Goal: Transaction & Acquisition: Book appointment/travel/reservation

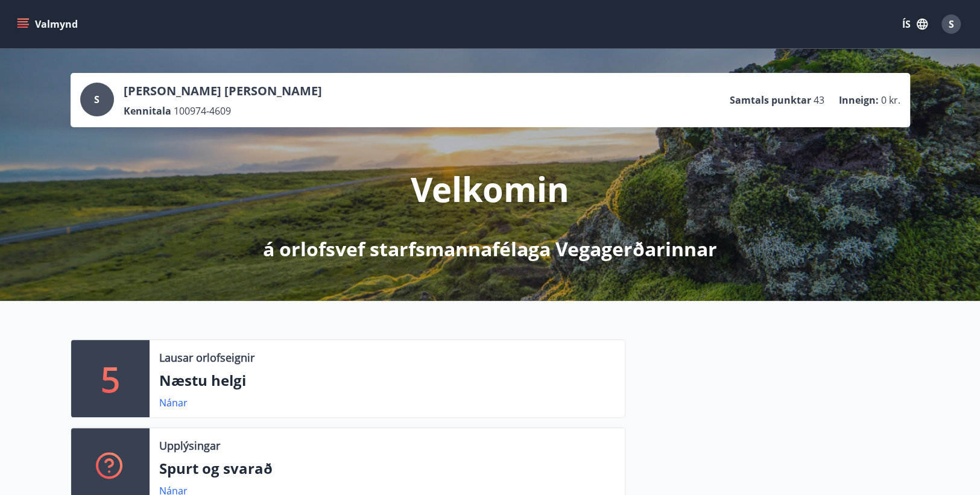
scroll to position [121, 0]
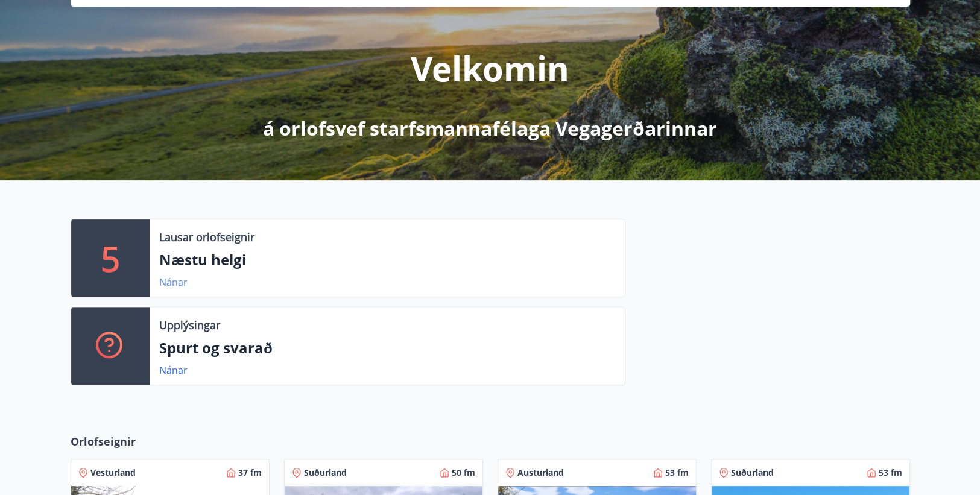
click at [183, 277] on link "Nánar" at bounding box center [173, 282] width 28 height 13
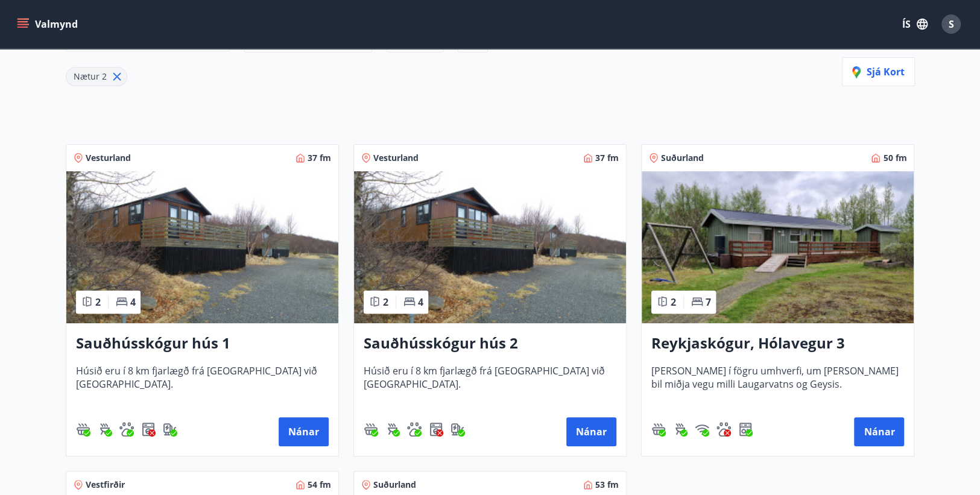
scroll to position [181, 0]
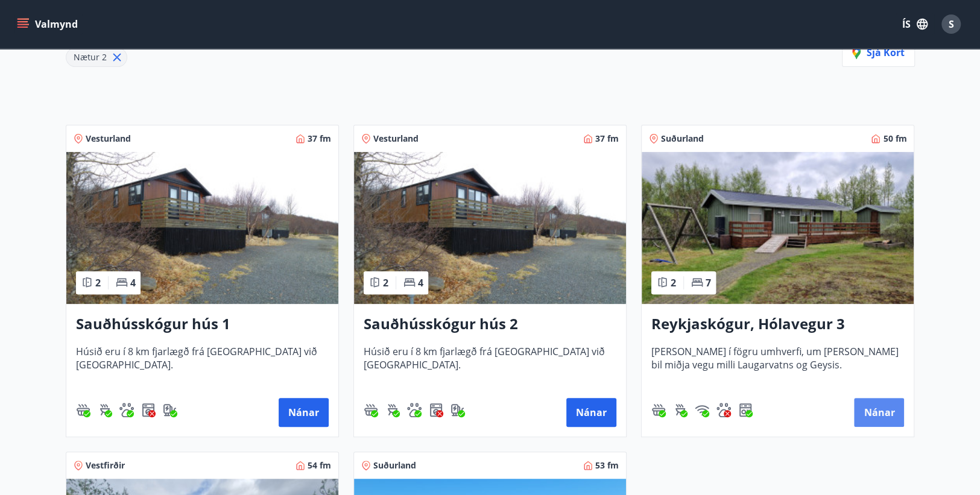
click at [881, 405] on button "Nánar" at bounding box center [879, 412] width 50 height 29
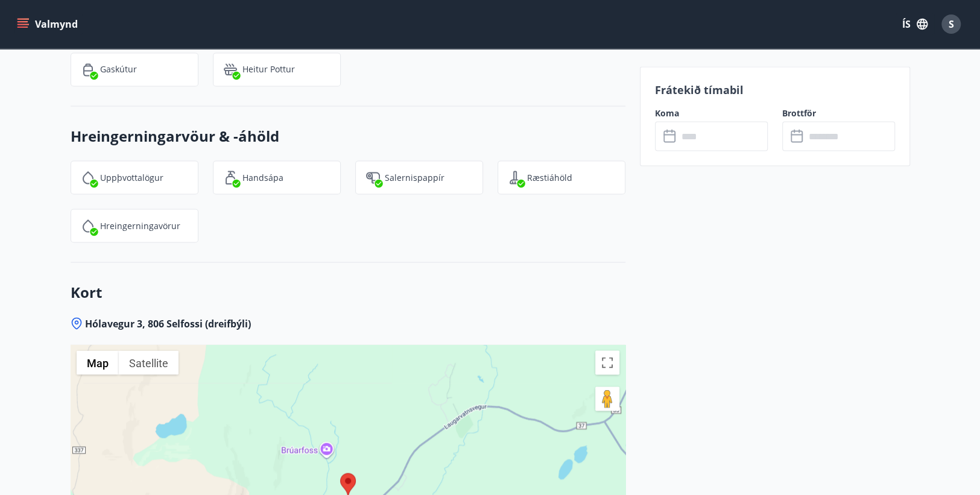
scroll to position [1267, 0]
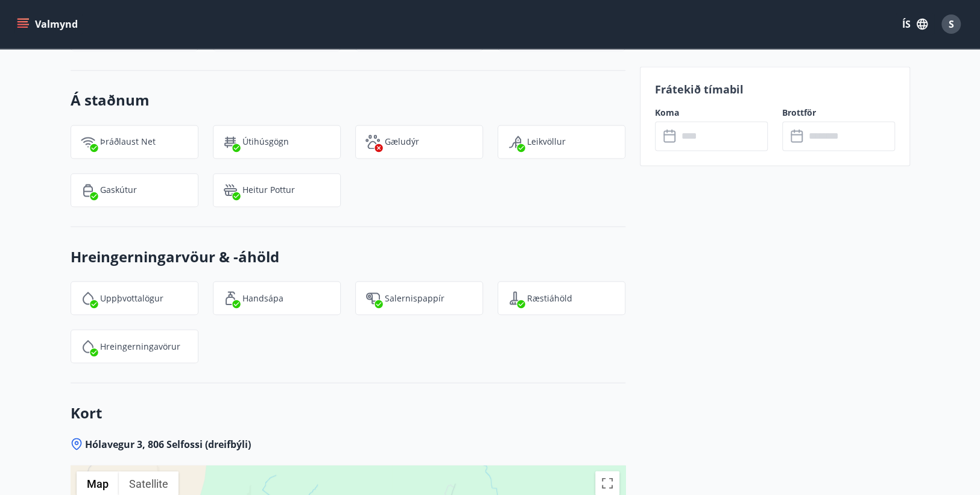
click at [707, 141] on input "text" at bounding box center [723, 136] width 90 height 30
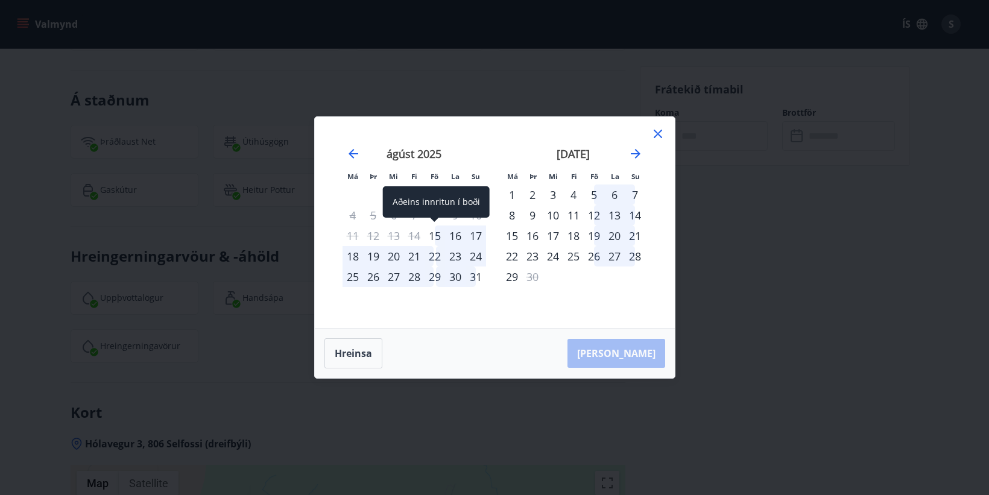
click at [435, 238] on div "15" at bounding box center [435, 236] width 21 height 21
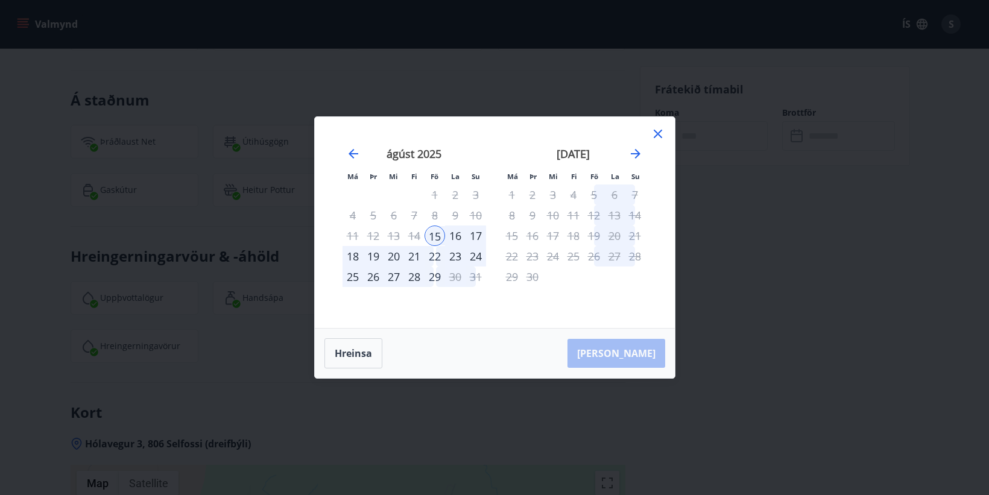
click at [355, 256] on div "18" at bounding box center [353, 256] width 21 height 21
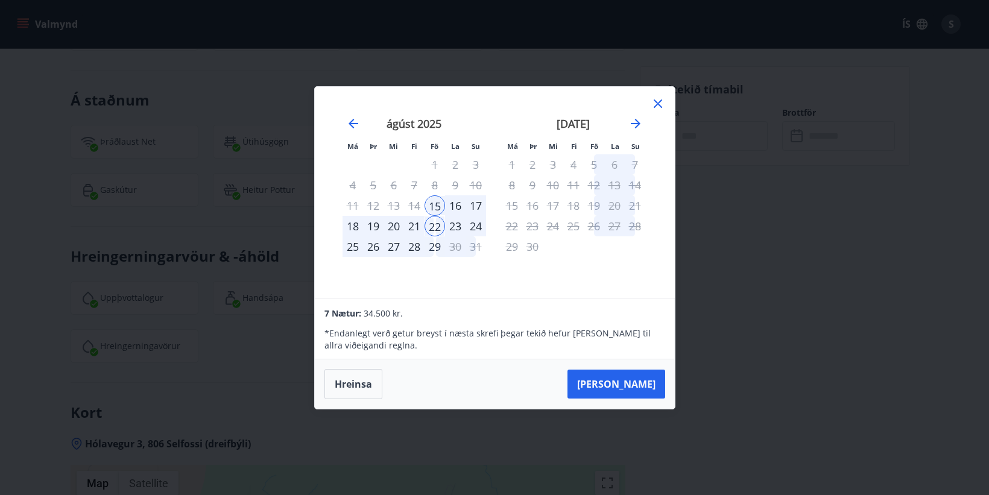
click at [350, 231] on div "18" at bounding box center [353, 226] width 21 height 21
click at [425, 226] on div "22" at bounding box center [435, 226] width 21 height 21
click at [359, 231] on div "18" at bounding box center [353, 226] width 21 height 21
click at [461, 206] on div "16" at bounding box center [455, 205] width 21 height 21
click at [474, 207] on div "17" at bounding box center [476, 205] width 21 height 21
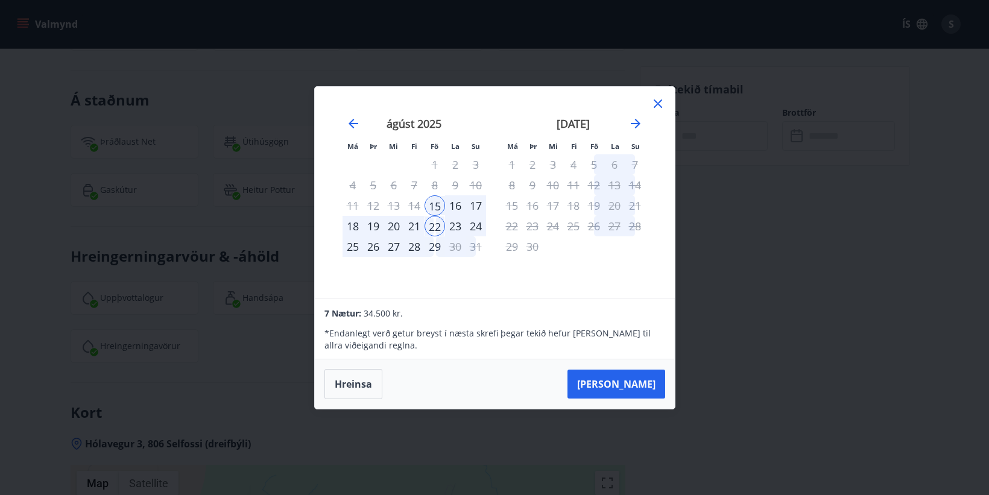
click at [355, 229] on div "18" at bounding box center [353, 226] width 21 height 21
click at [626, 384] on button "[PERSON_NAME]" at bounding box center [617, 384] width 98 height 29
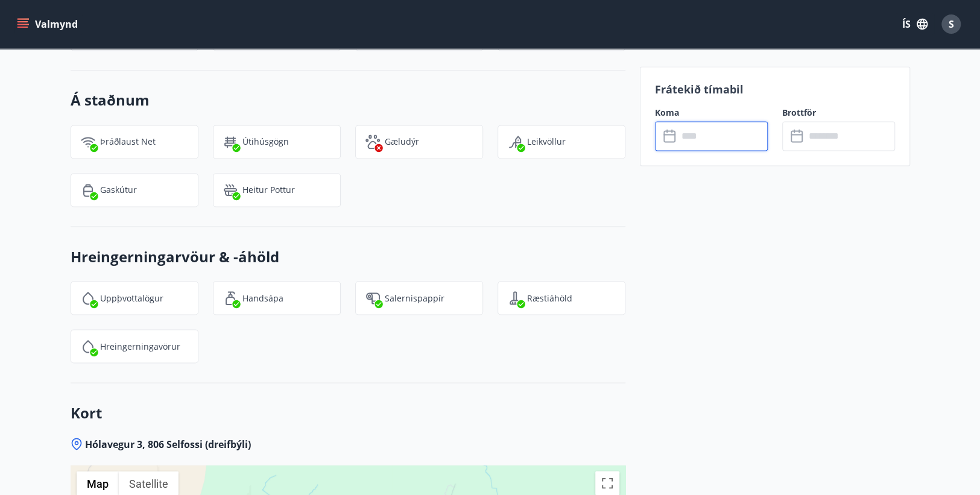
type input "******"
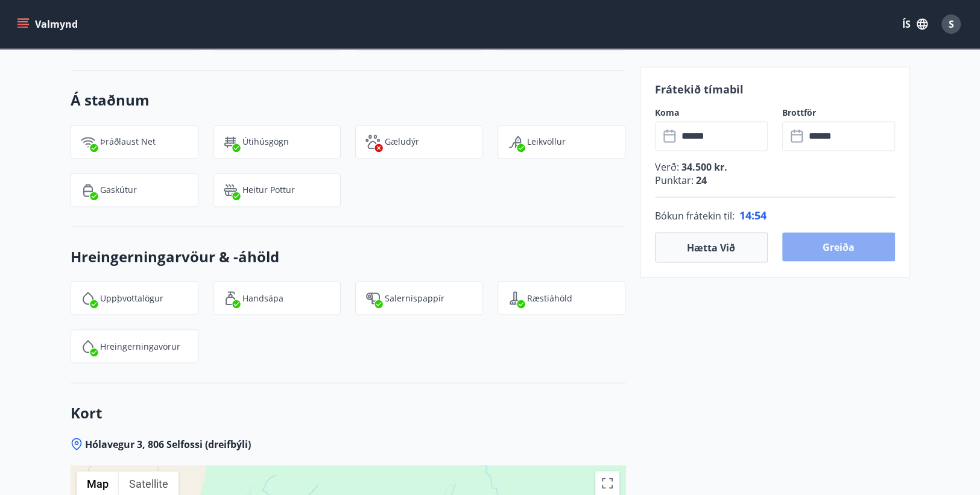
click at [853, 250] on button "Greiða" at bounding box center [838, 246] width 113 height 29
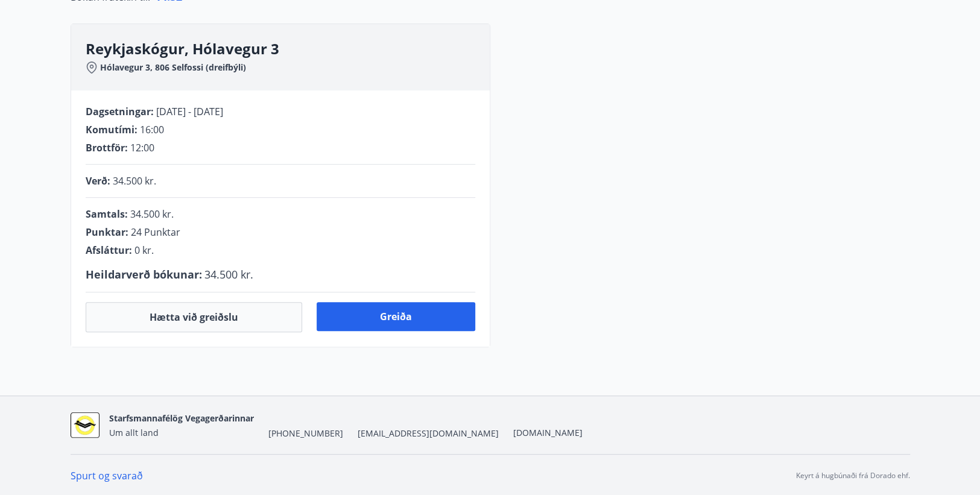
scroll to position [301, 0]
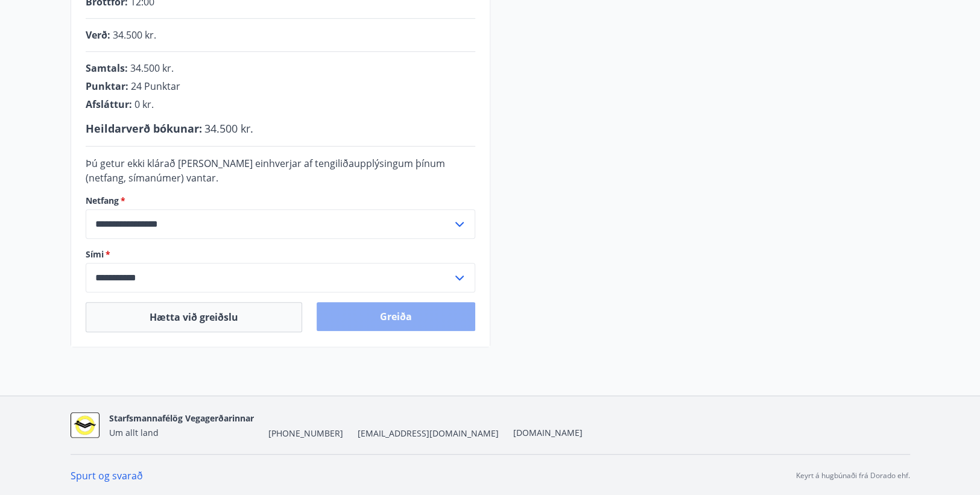
click at [388, 313] on button "Greiða" at bounding box center [396, 316] width 159 height 29
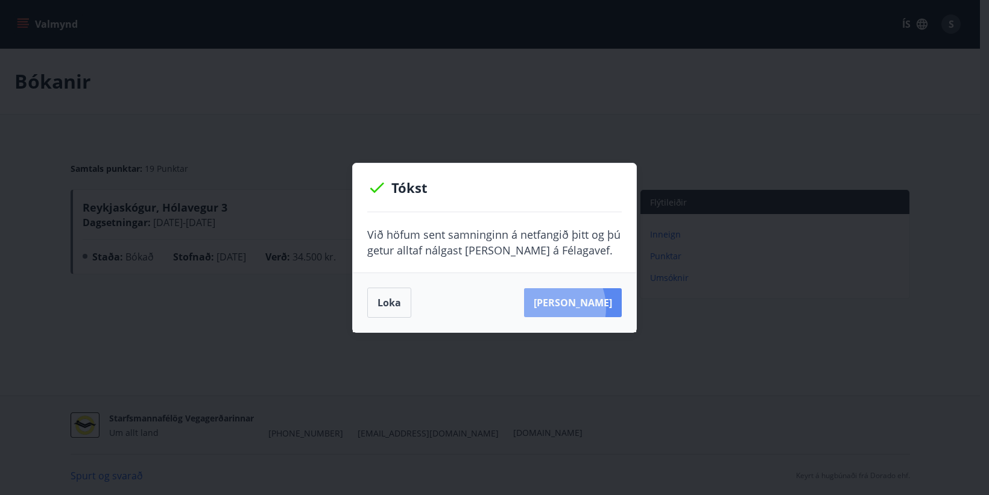
click at [567, 308] on button "[PERSON_NAME]" at bounding box center [573, 302] width 98 height 29
